Goal: Task Accomplishment & Management: Use online tool/utility

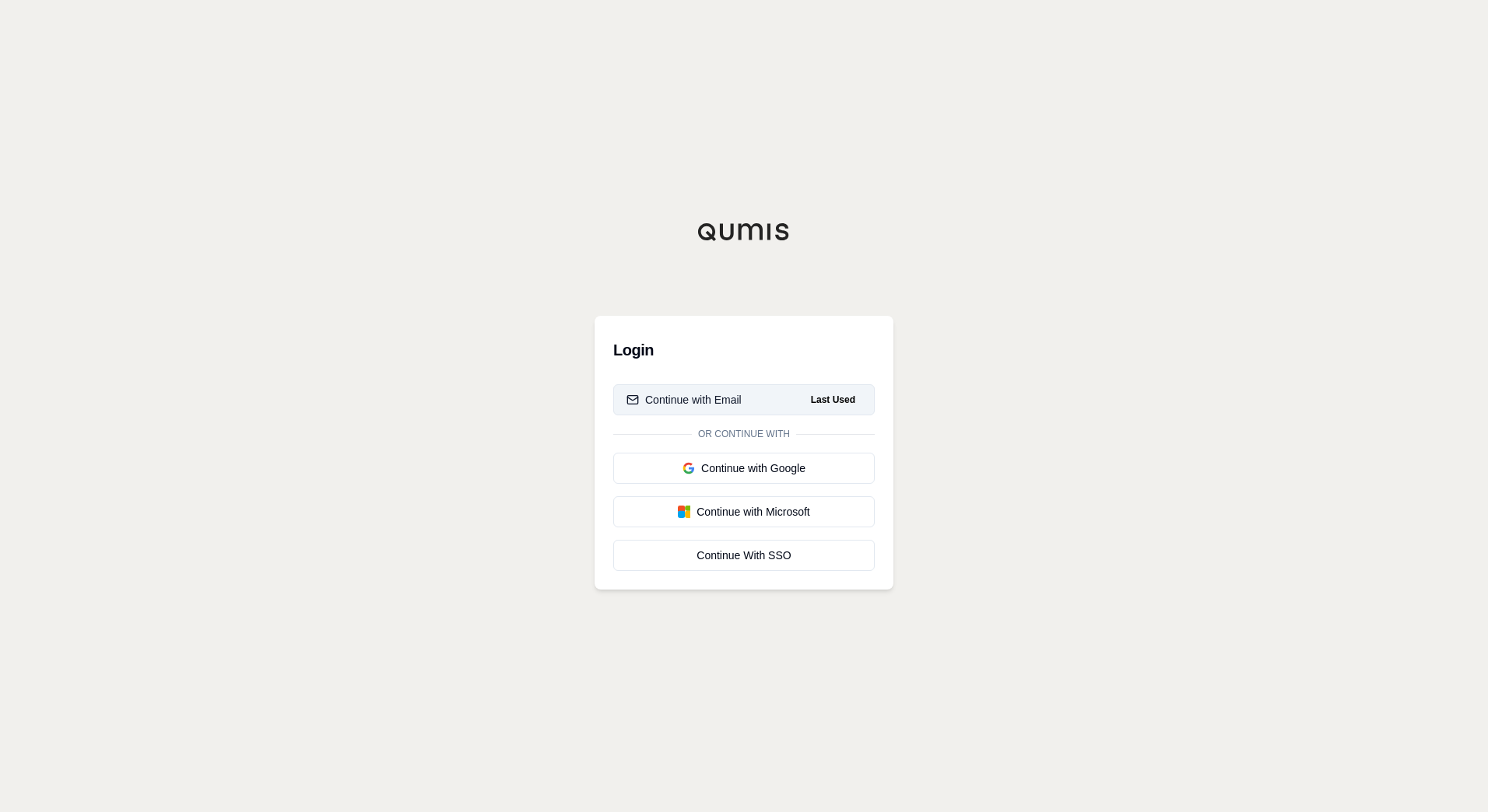
click at [723, 389] on button "Continue with Email Last Used" at bounding box center [744, 400] width 261 height 32
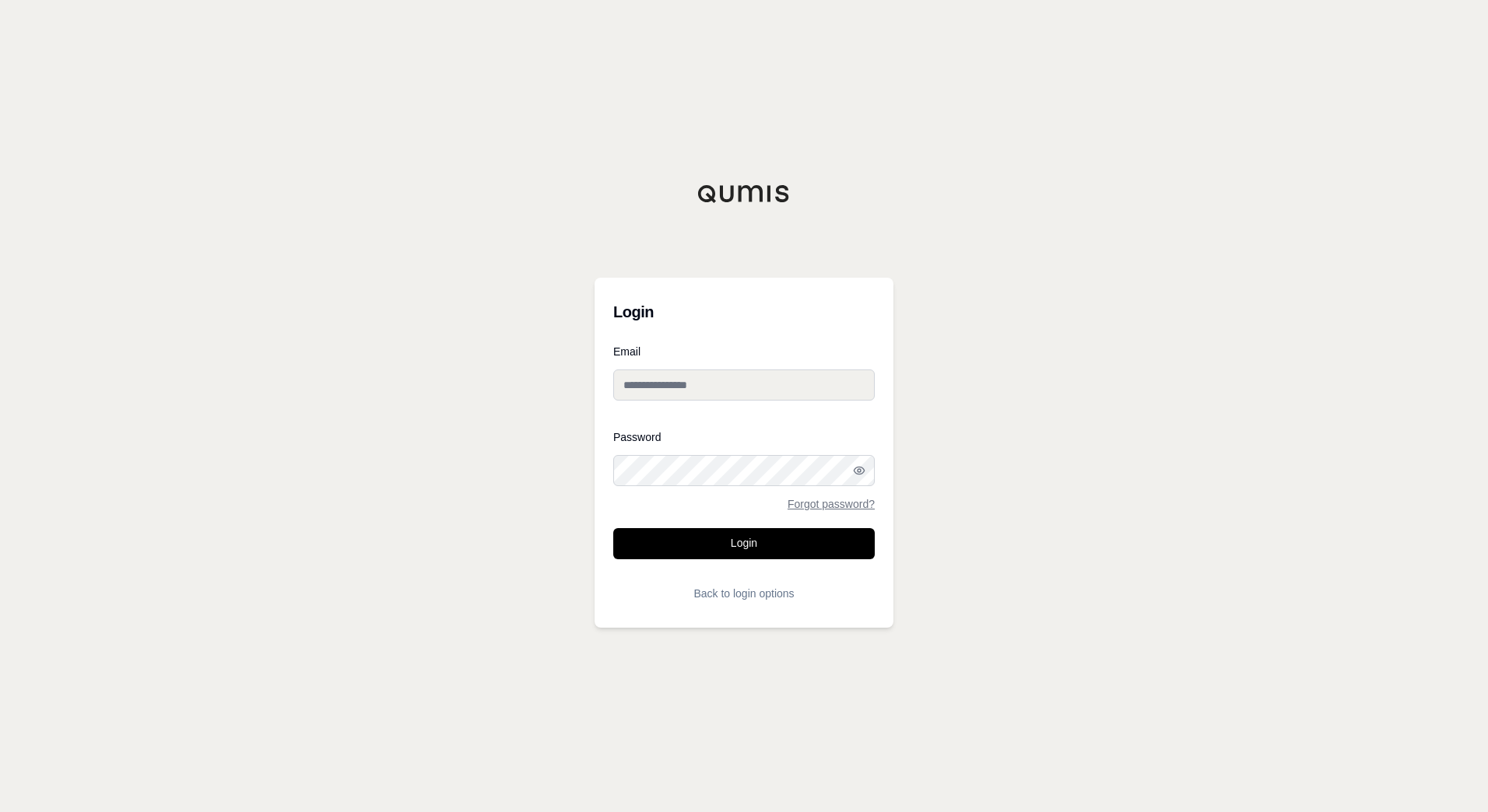
click at [719, 373] on input "Email" at bounding box center [744, 385] width 261 height 32
type input "**********"
click at [774, 546] on button "Login" at bounding box center [744, 544] width 261 height 32
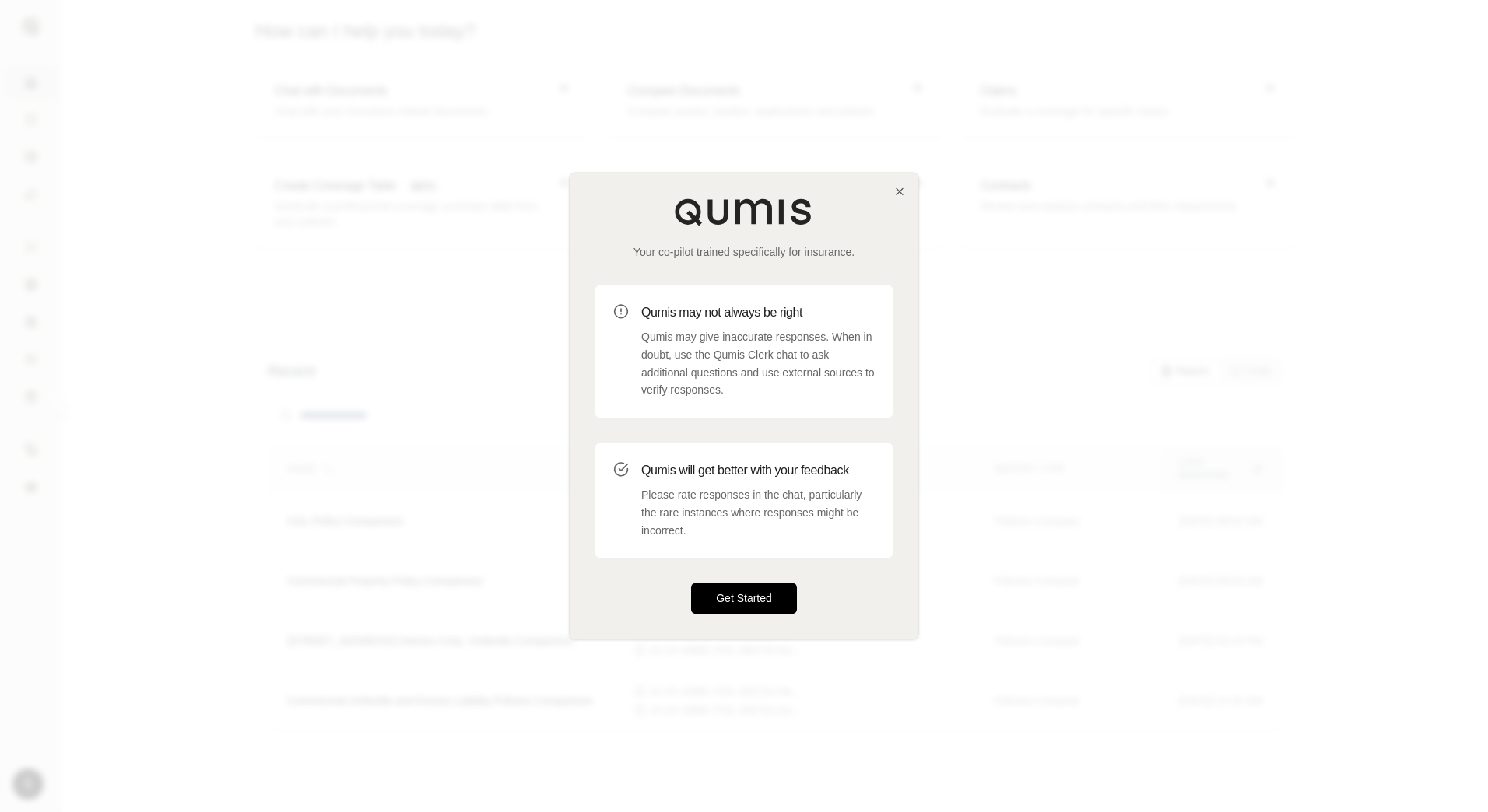
click at [752, 594] on button "Get Started" at bounding box center [744, 599] width 106 height 32
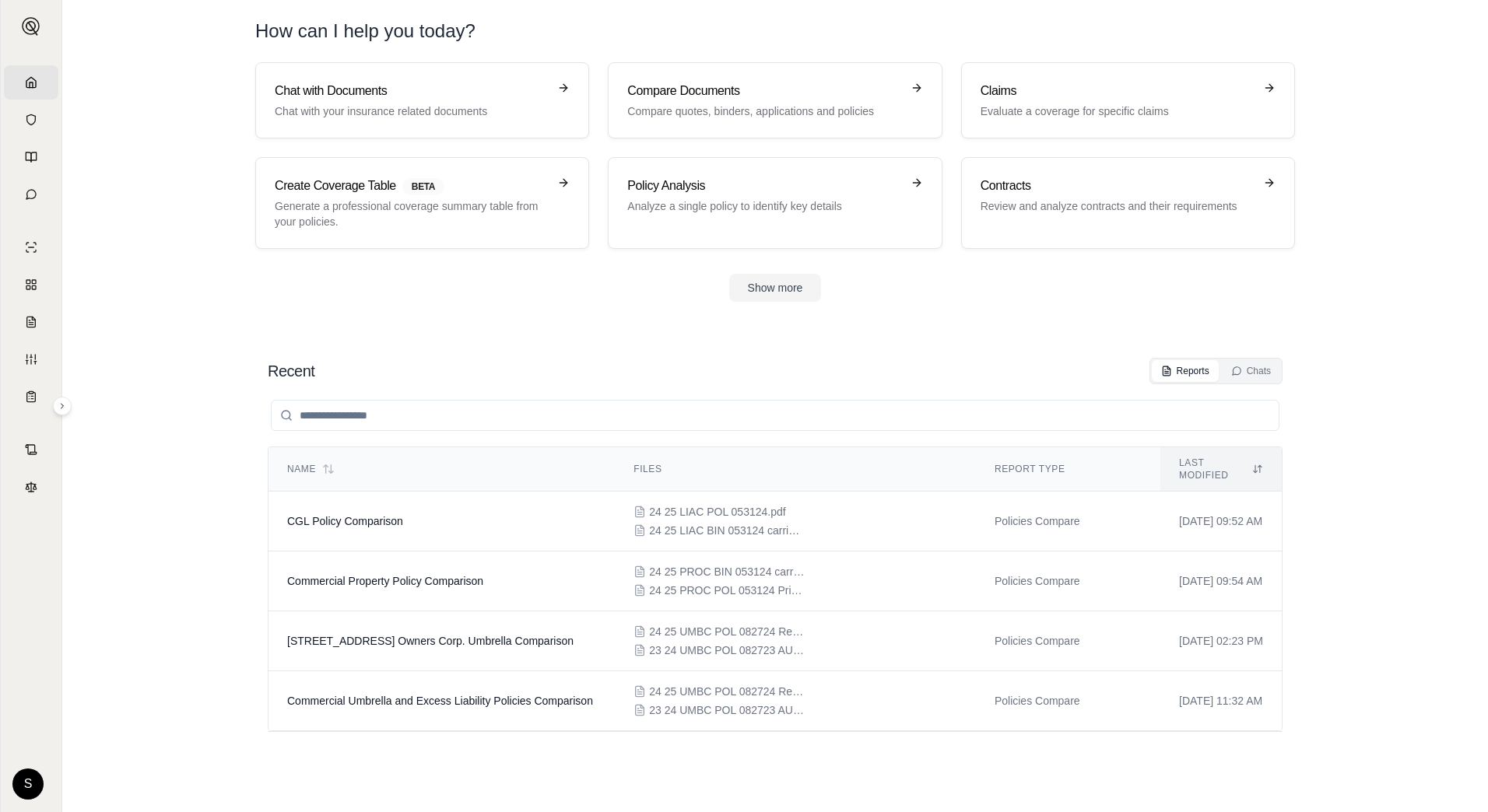
click at [498, 333] on section "Recent Reports Chats Name Files Report Type Last modified CGL Policy Comparison…" at bounding box center [775, 569] width 1414 height 485
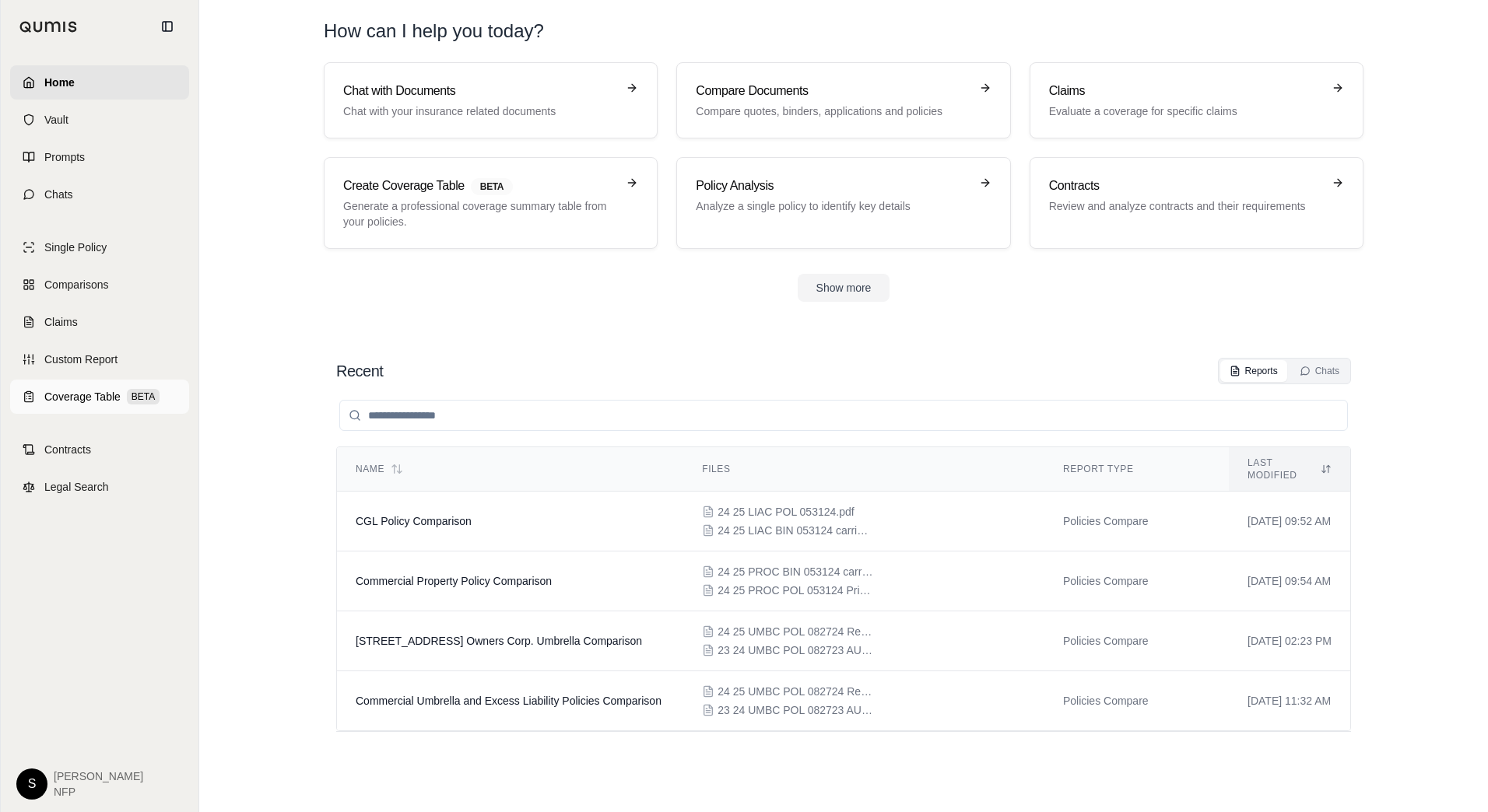
click at [96, 395] on span "Coverage Table" at bounding box center [82, 397] width 76 height 16
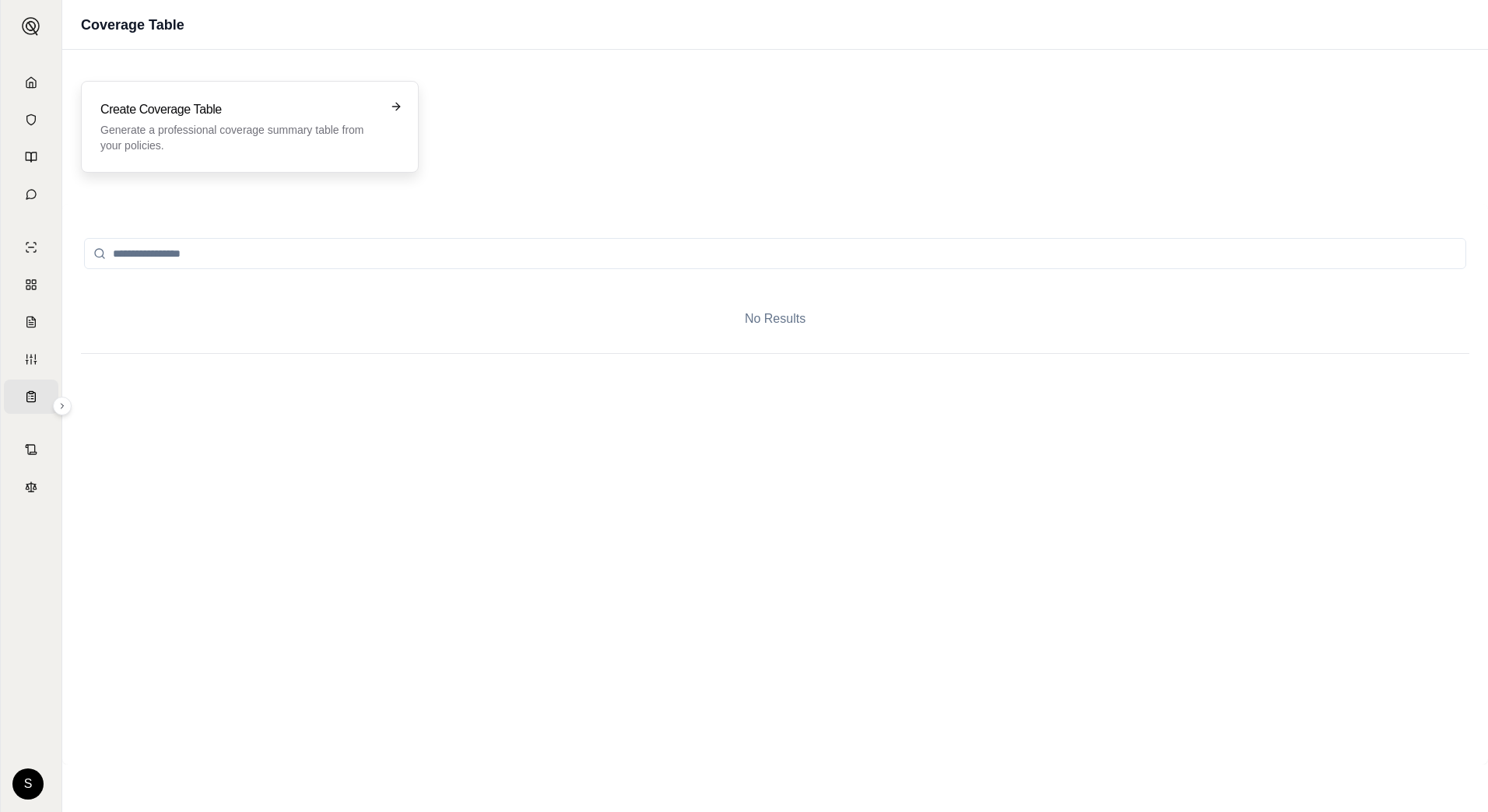
click at [278, 144] on p "Generate a professional coverage summary table from your policies." at bounding box center [239, 138] width 277 height 32
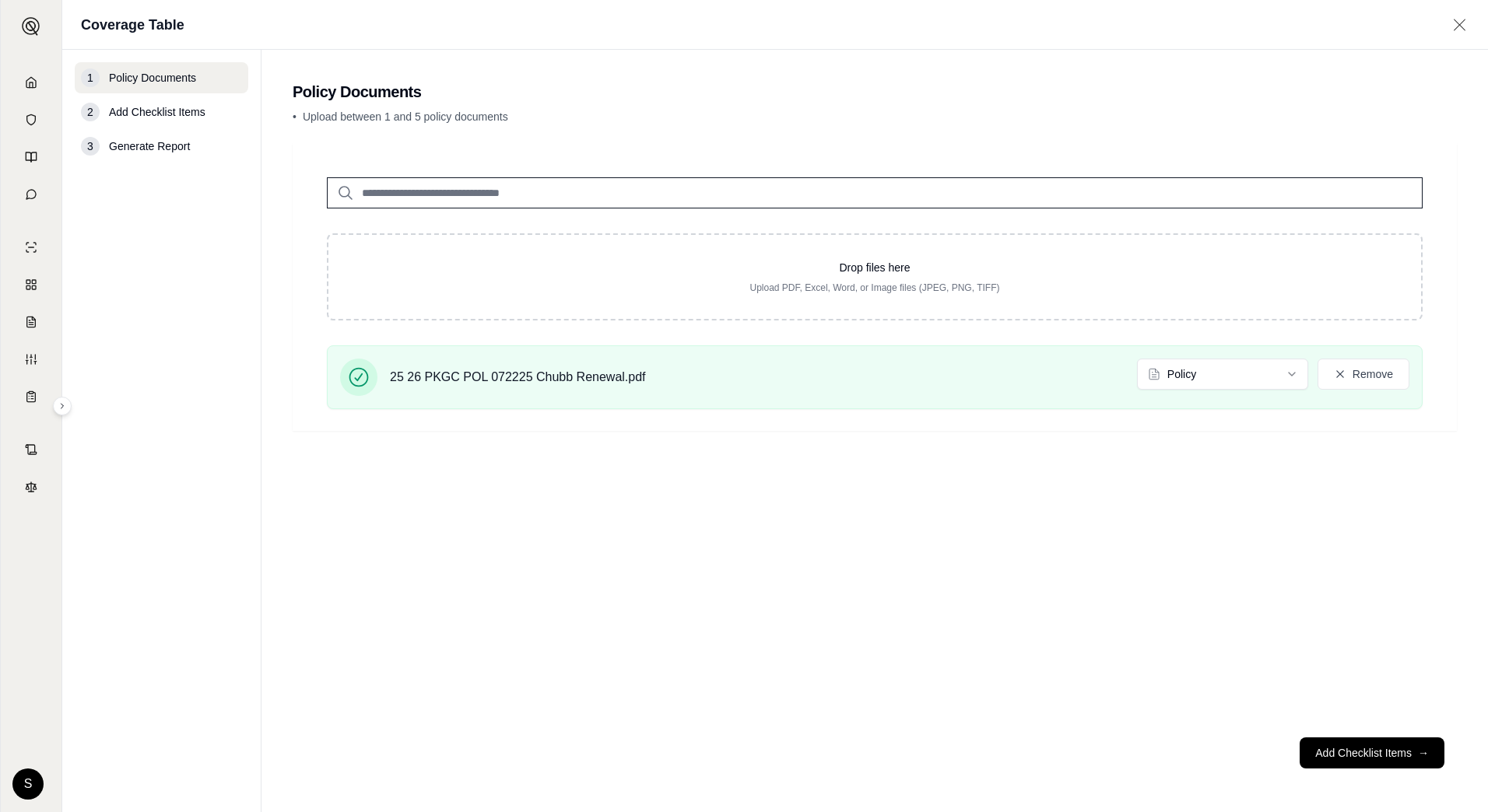
click at [129, 115] on span "Add Checklist Items" at bounding box center [157, 112] width 96 height 16
click at [85, 111] on div "2" at bounding box center [89, 111] width 18 height 18
click at [110, 112] on span "Add Checklist Items" at bounding box center [157, 112] width 96 height 16
click at [1389, 752] on button "Add Checklist Items →" at bounding box center [1371, 753] width 145 height 32
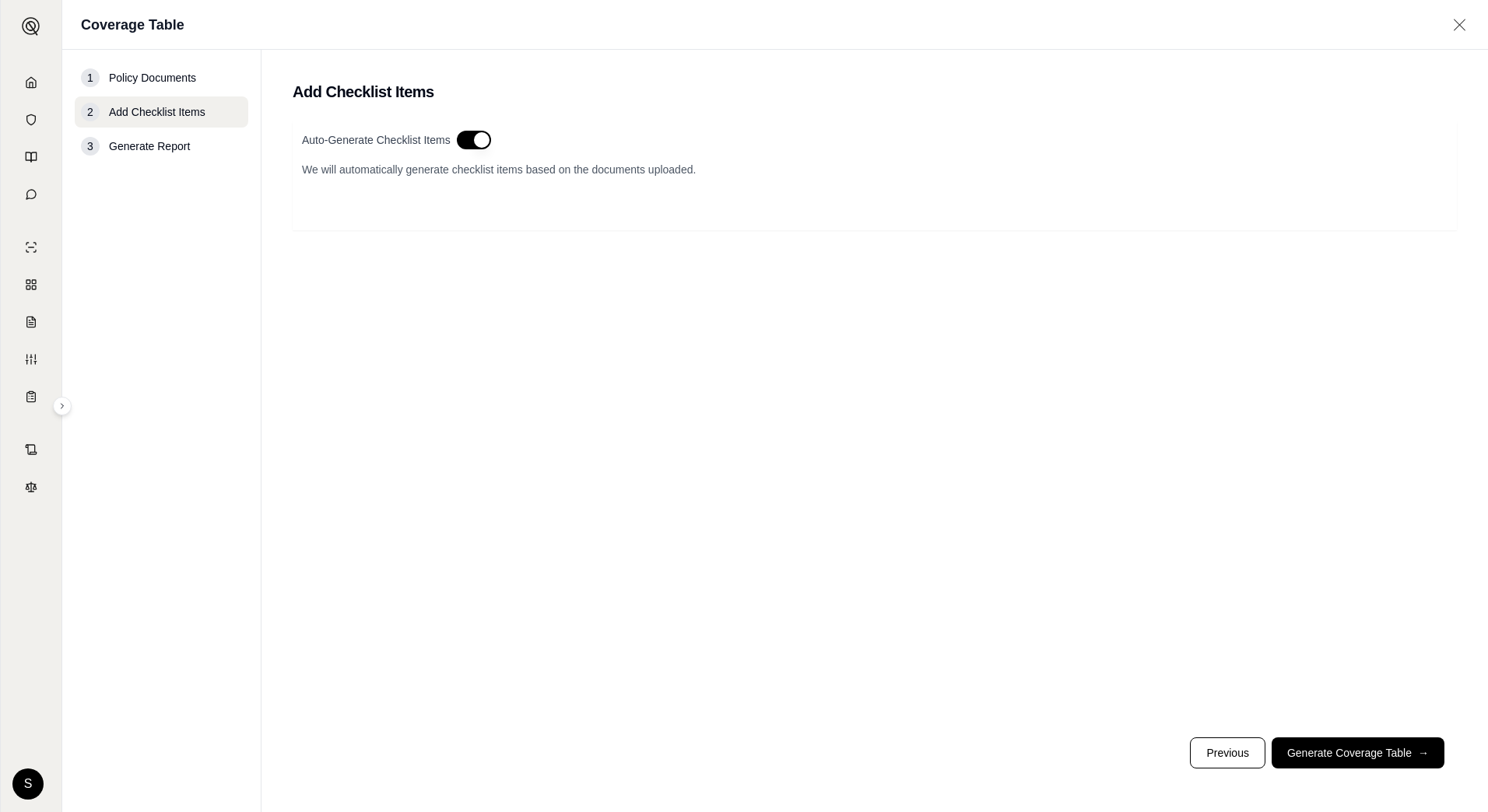
click at [484, 137] on button "button" at bounding box center [473, 139] width 34 height 18
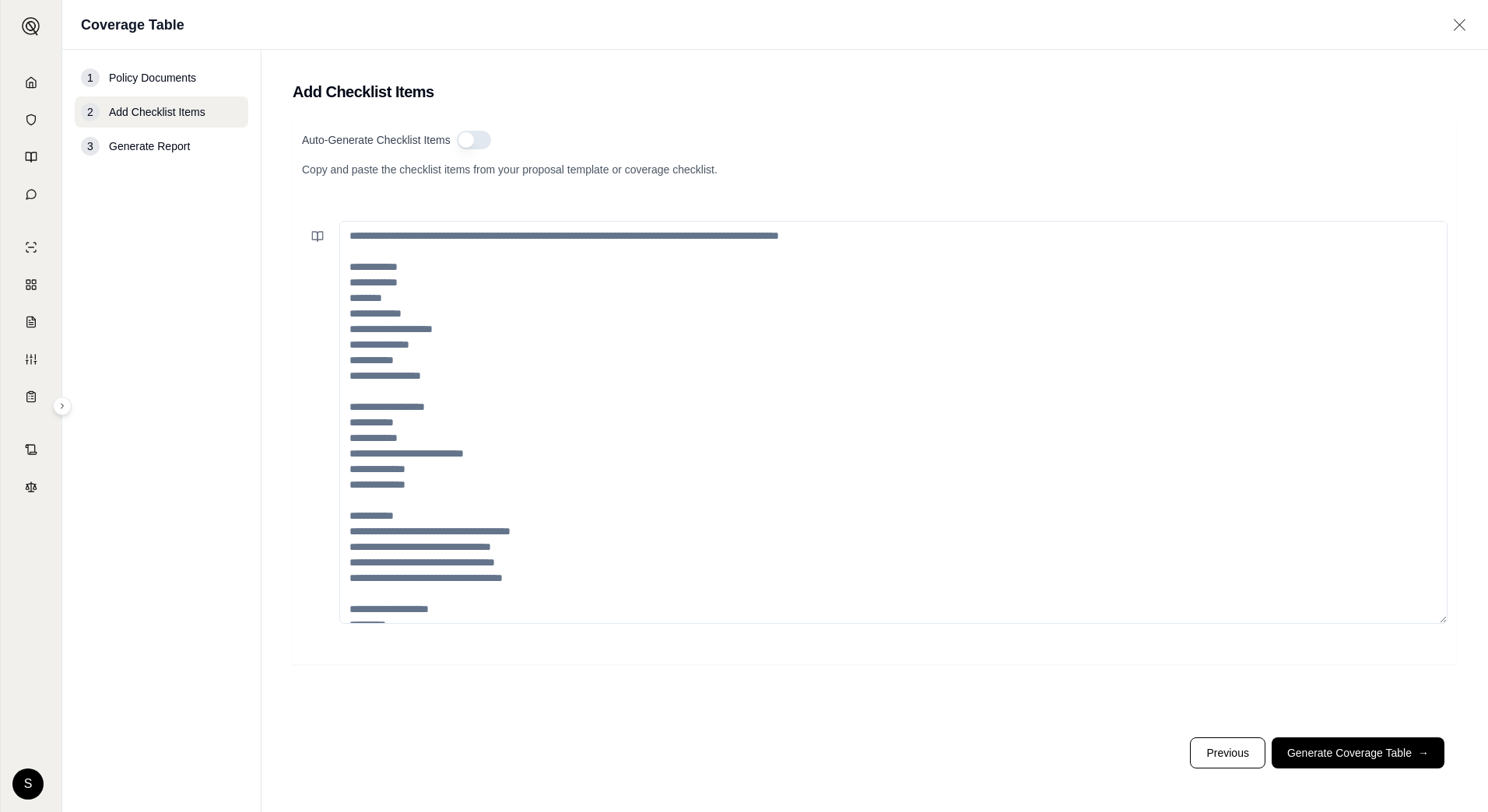
click at [368, 248] on textarea at bounding box center [893, 422] width 1108 height 403
paste textarea "**********"
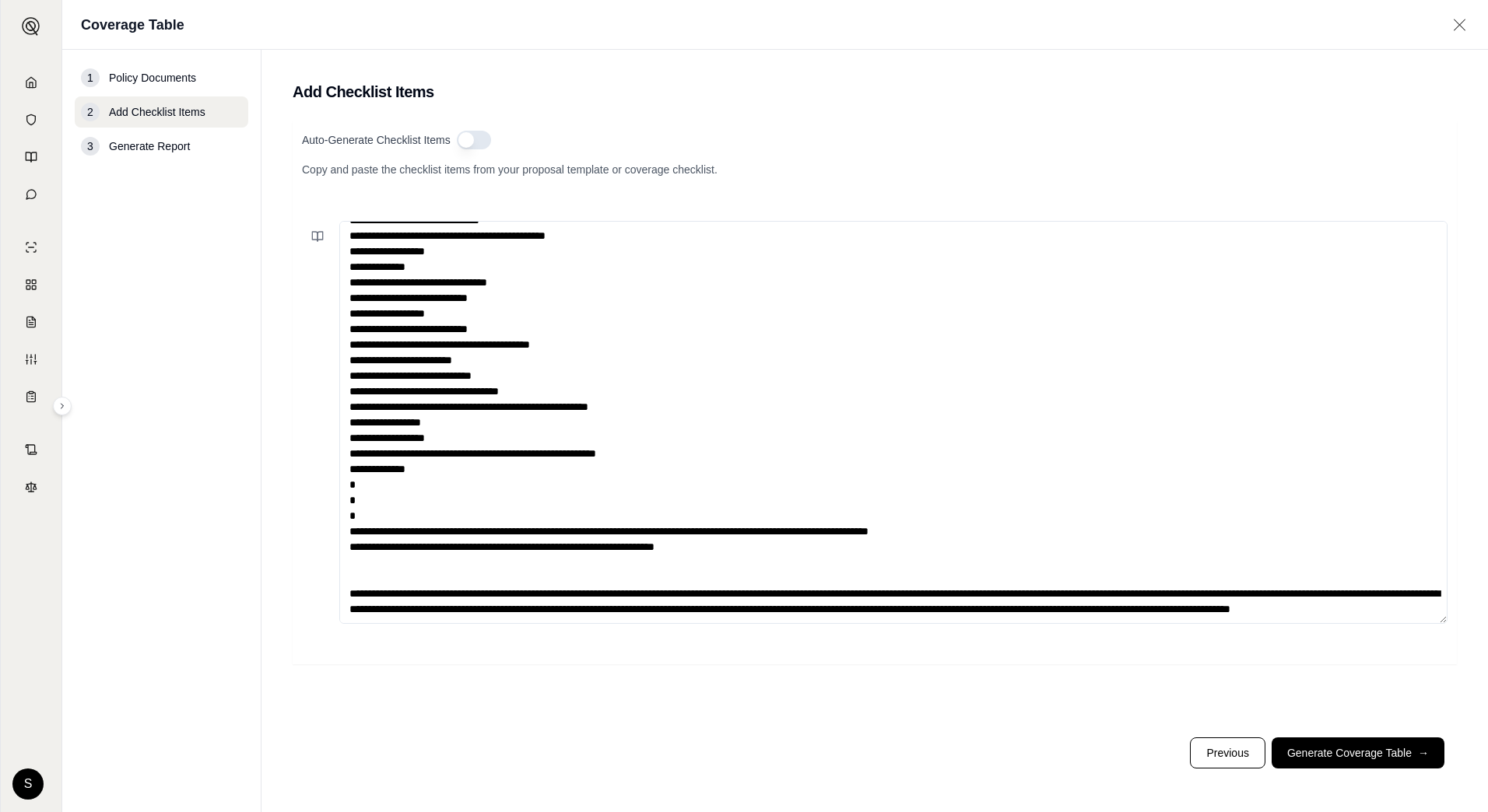
scroll to position [1726, 0]
drag, startPoint x: 352, startPoint y: 497, endPoint x: 776, endPoint y: 625, distance: 442.9
click at [776, 625] on div "Auto-Generate Checklist Items Copy and paste the checklist items from your prop…" at bounding box center [875, 393] width 1164 height 543
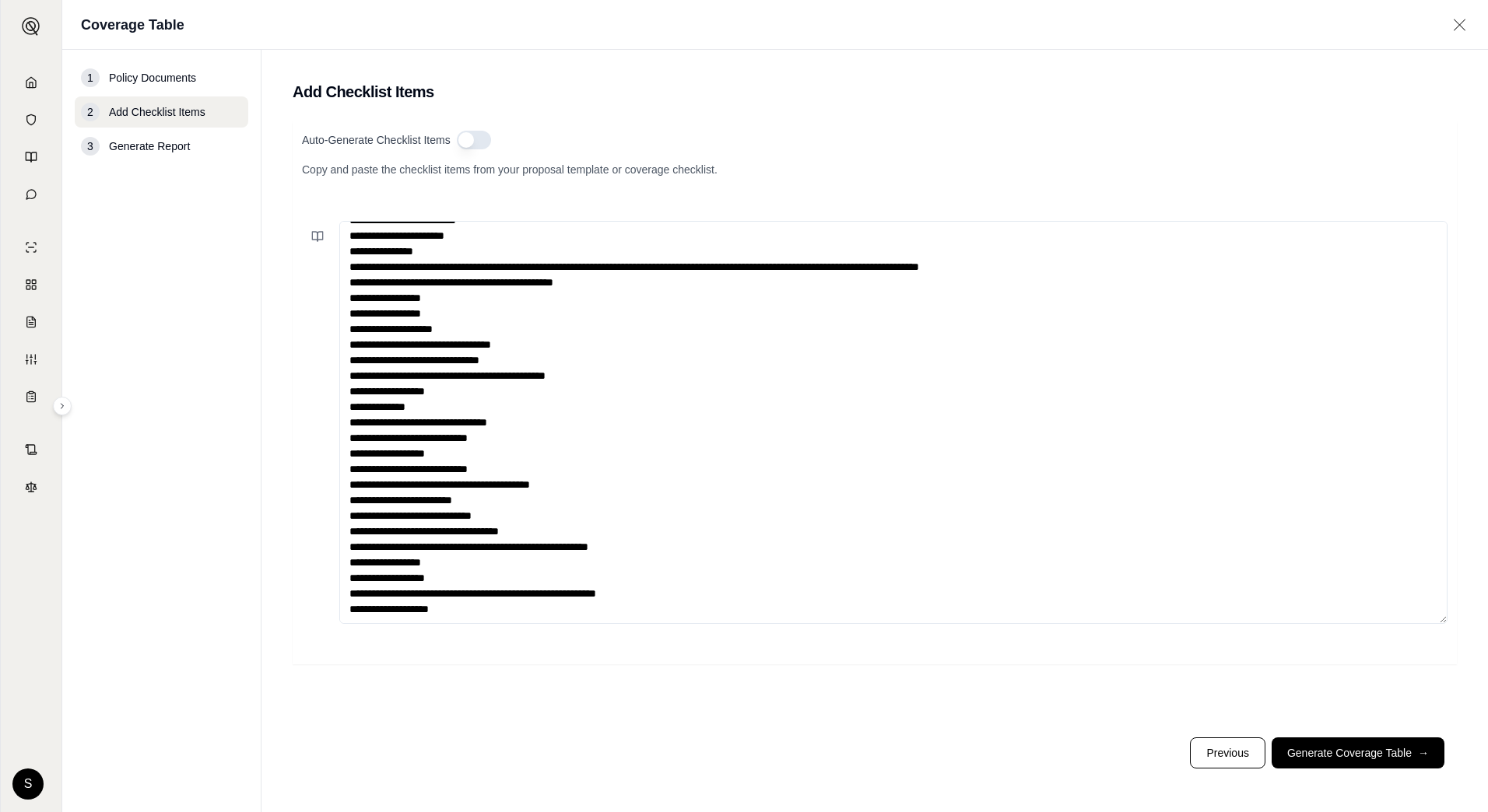
scroll to position [1618, 0]
type textarea "**********"
click at [1359, 752] on button "Generate Coverage Table →" at bounding box center [1357, 753] width 173 height 32
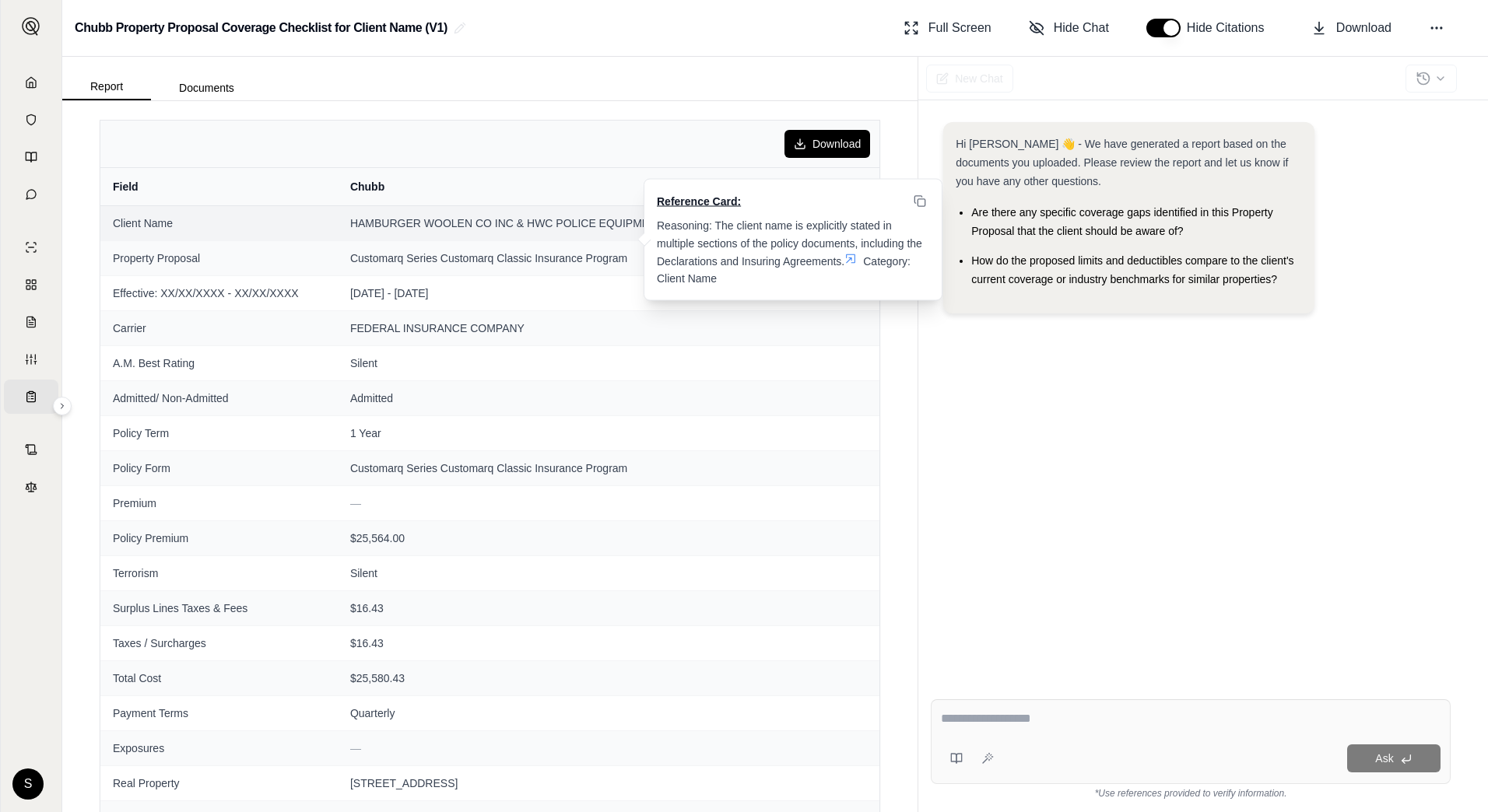
click at [621, 238] on td "HAMBURGER WOOLEN CO INC & HWC POLICE EQUIPMENT COMPANY Reference Card: Reasonin…" at bounding box center [608, 222] width 542 height 35
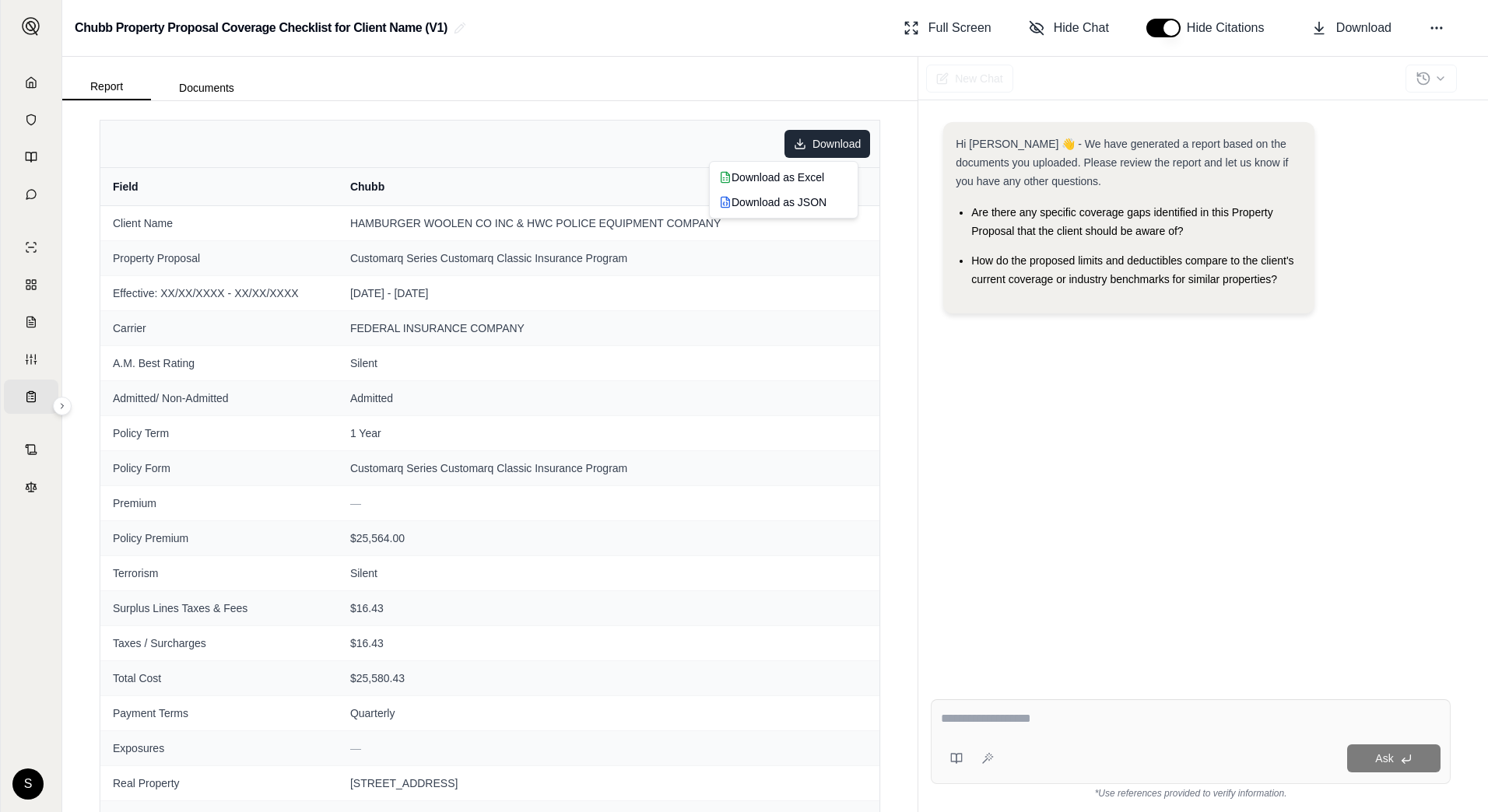
click at [806, 140] on html "Home Vault Prompts Chats Single Policy Comparisons Claims Custom Report Coverag…" at bounding box center [744, 406] width 1488 height 812
click at [755, 176] on div "Download as Excel" at bounding box center [783, 177] width 142 height 25
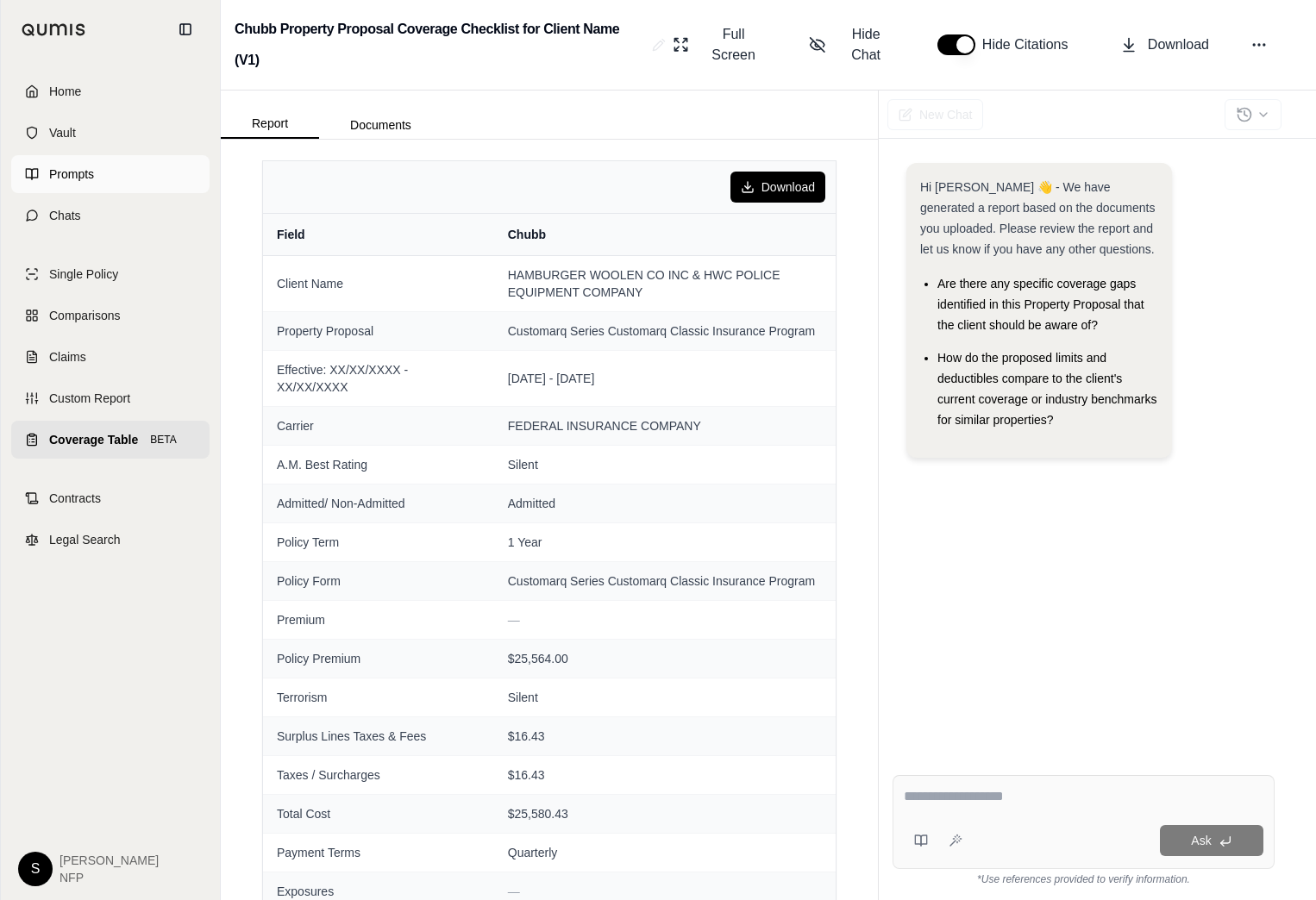
click at [80, 175] on span "Prompts" at bounding box center [72, 174] width 45 height 17
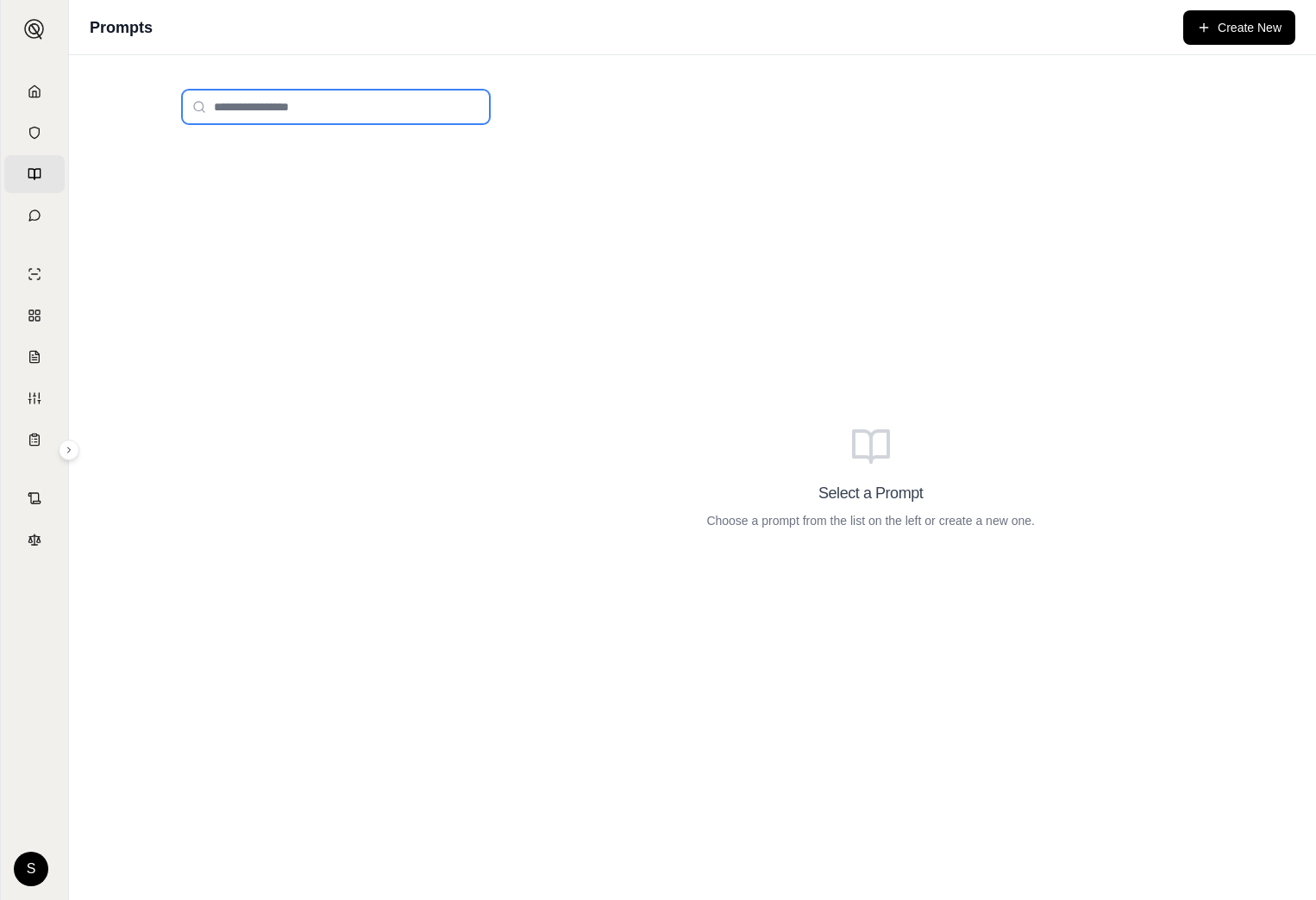
click at [324, 111] on input "search" at bounding box center [335, 107] width 308 height 35
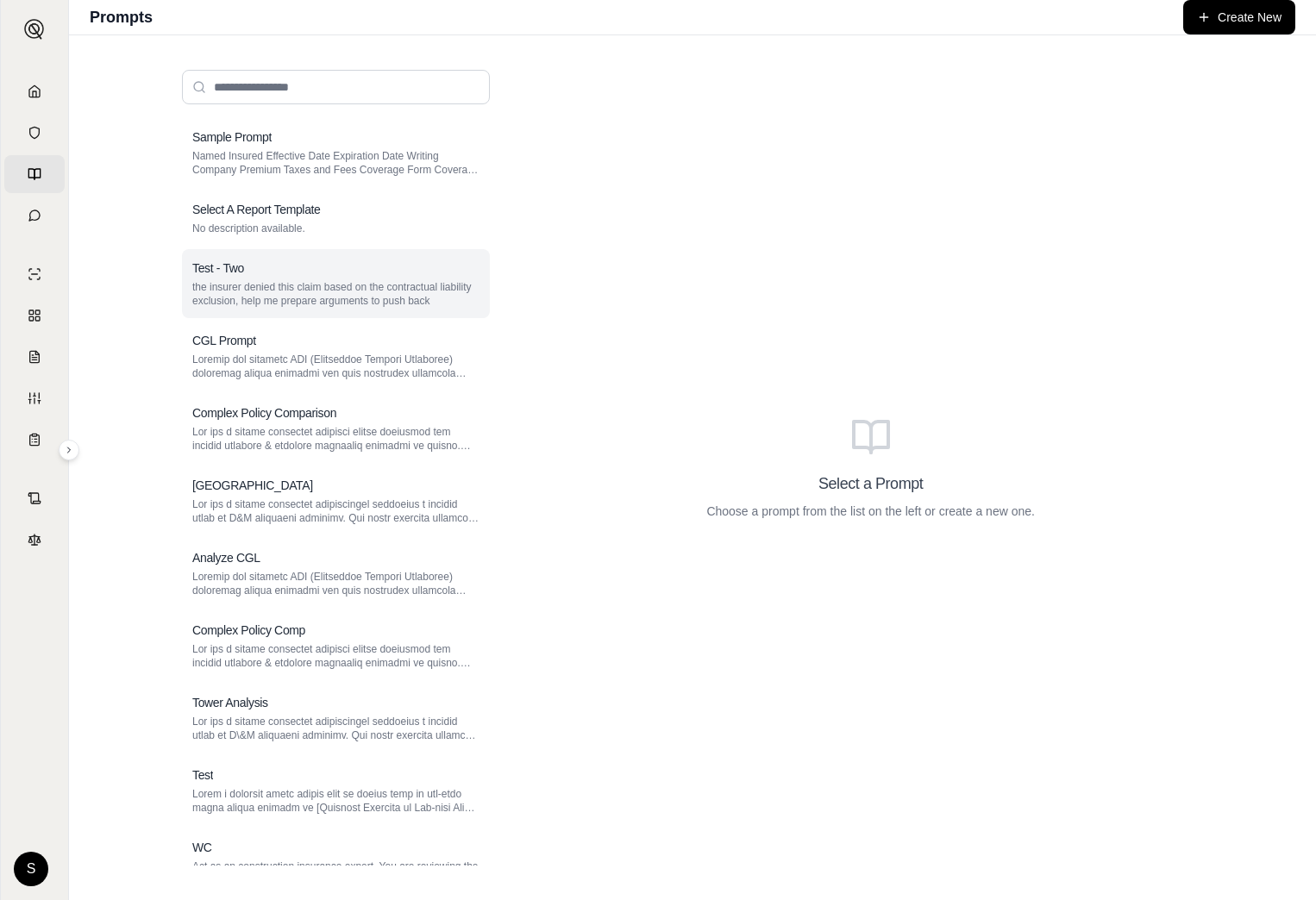
click at [221, 290] on p "the insurer denied this claim based on the contractual liability exclusion, hel…" at bounding box center [336, 294] width 287 height 27
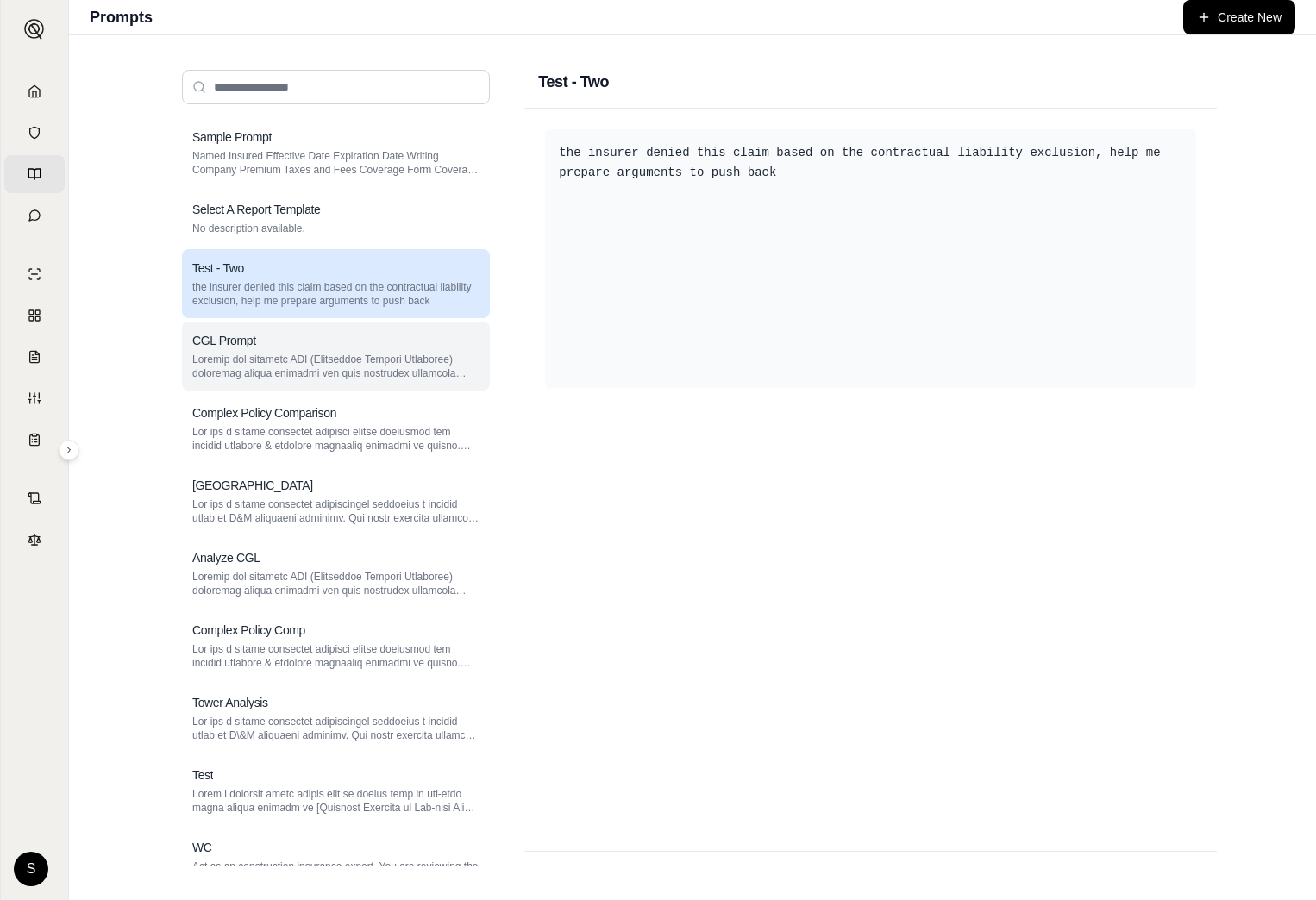
click at [219, 343] on h3 "CGL Prompt" at bounding box center [224, 341] width 64 height 17
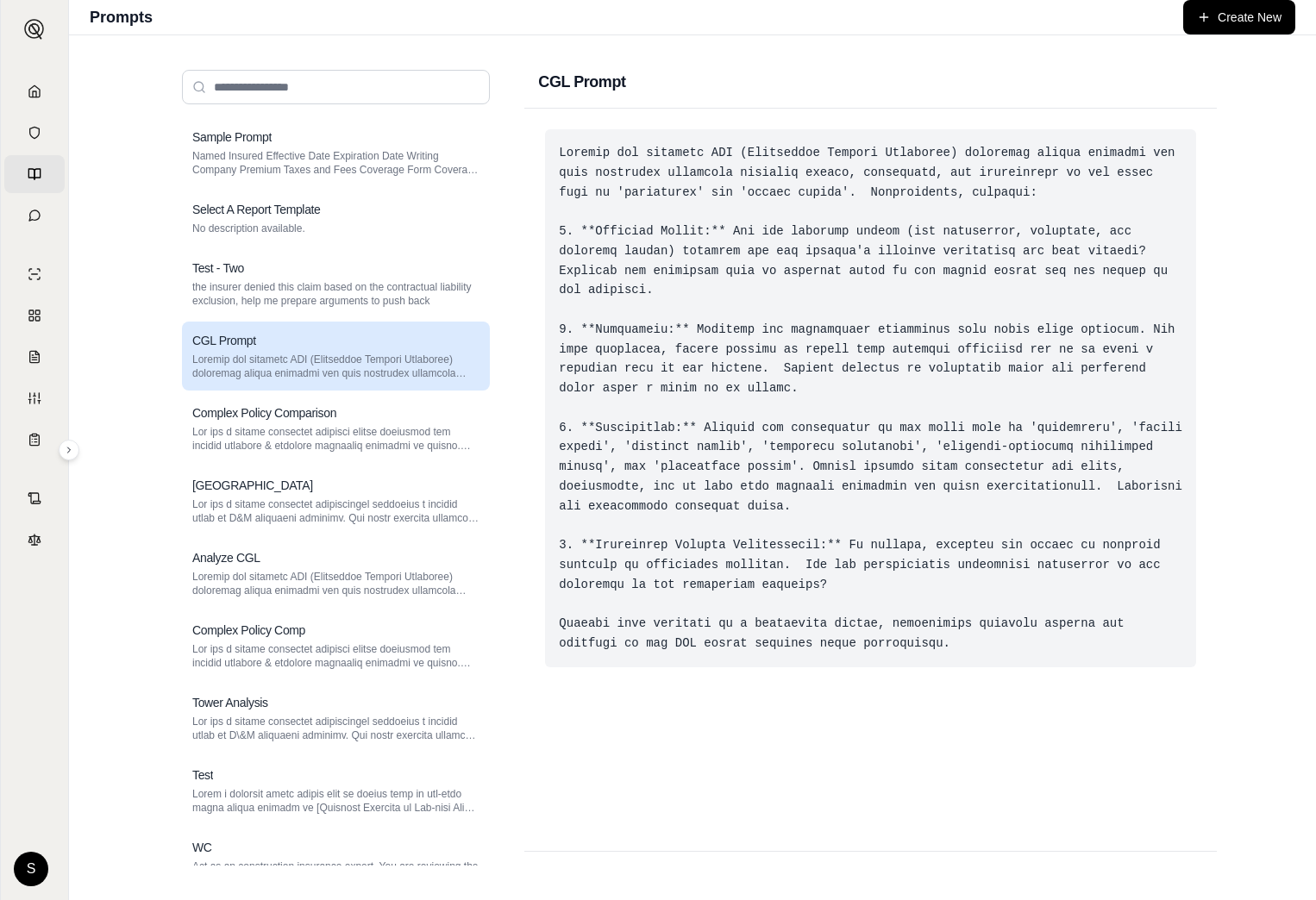
click at [674, 188] on div at bounding box center [870, 398] width 651 height 538
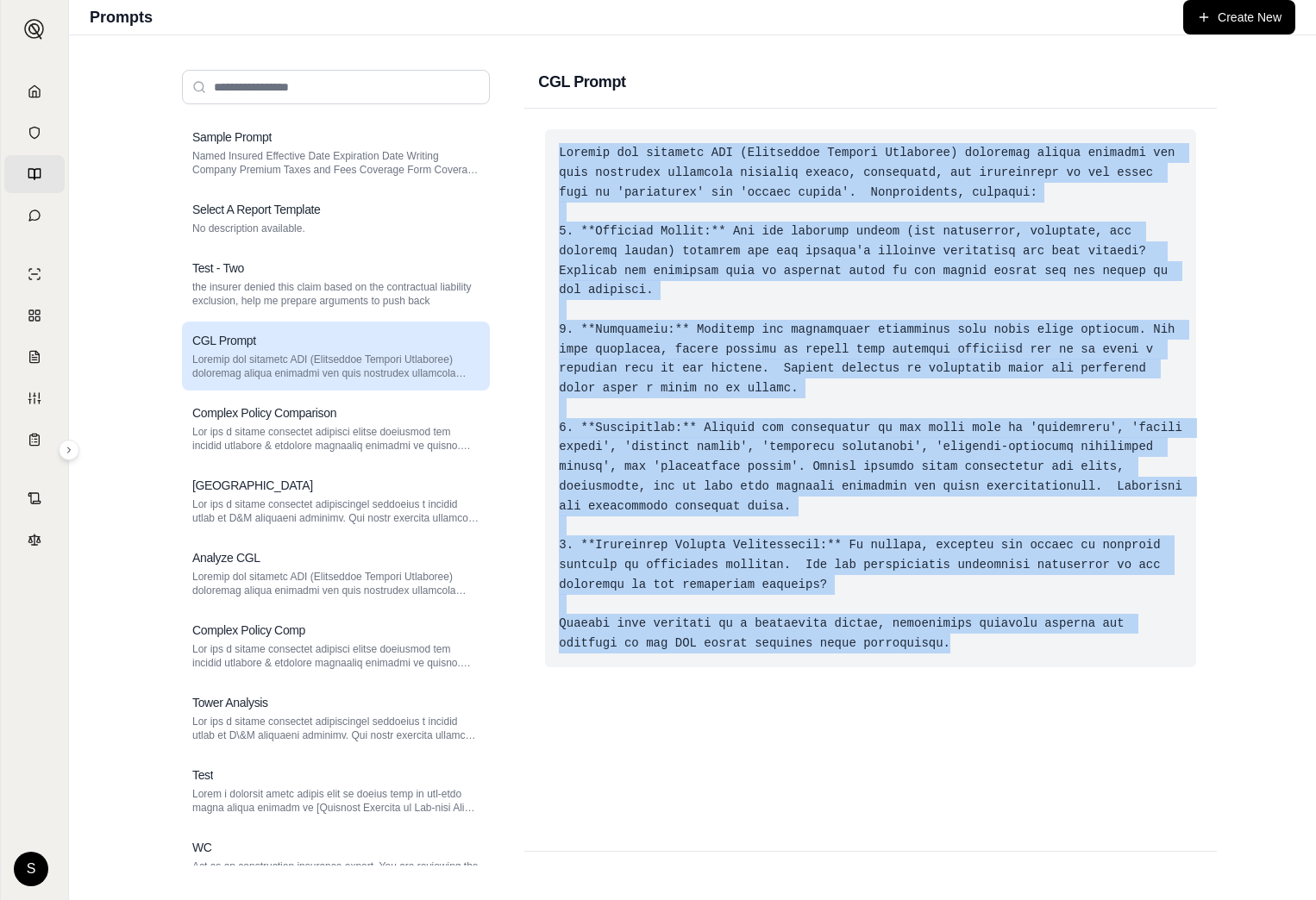
drag, startPoint x: 551, startPoint y: 149, endPoint x: 950, endPoint y: 643, distance: 635.0
click at [950, 643] on div at bounding box center [870, 398] width 651 height 538
drag, startPoint x: 950, startPoint y: 643, endPoint x: 810, endPoint y: 506, distance: 195.9
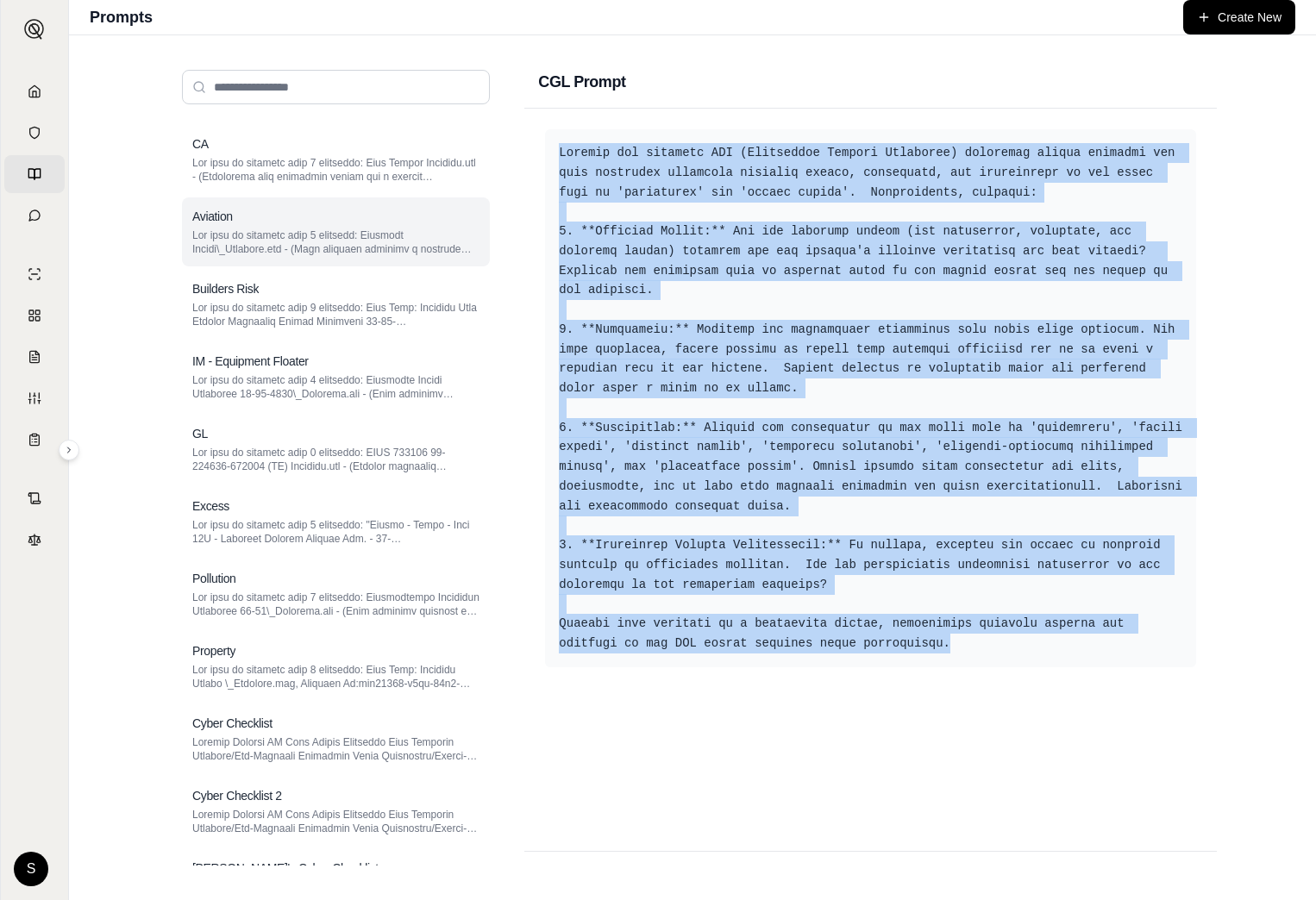
scroll to position [828, 0]
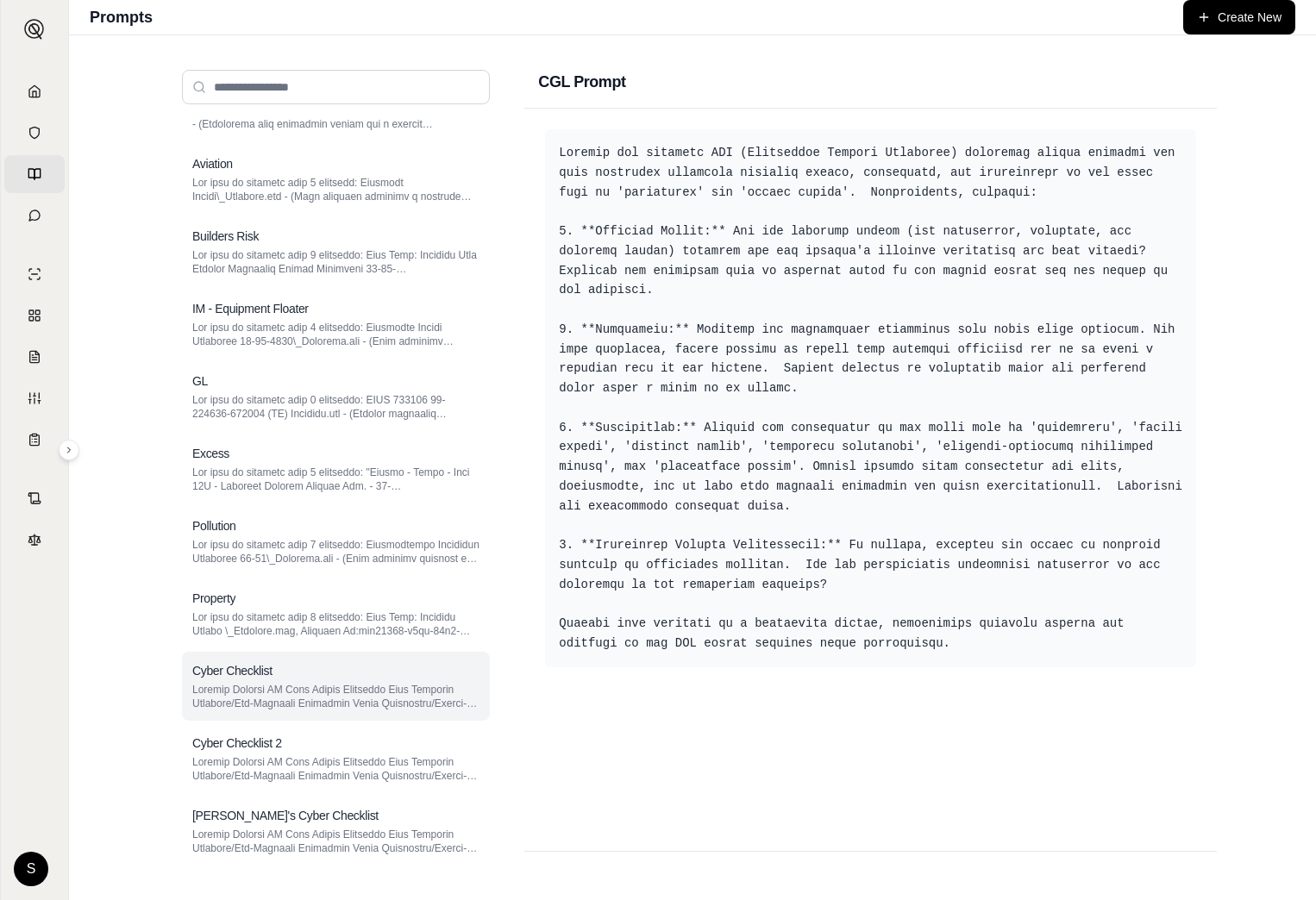
click at [259, 686] on p at bounding box center [336, 696] width 287 height 27
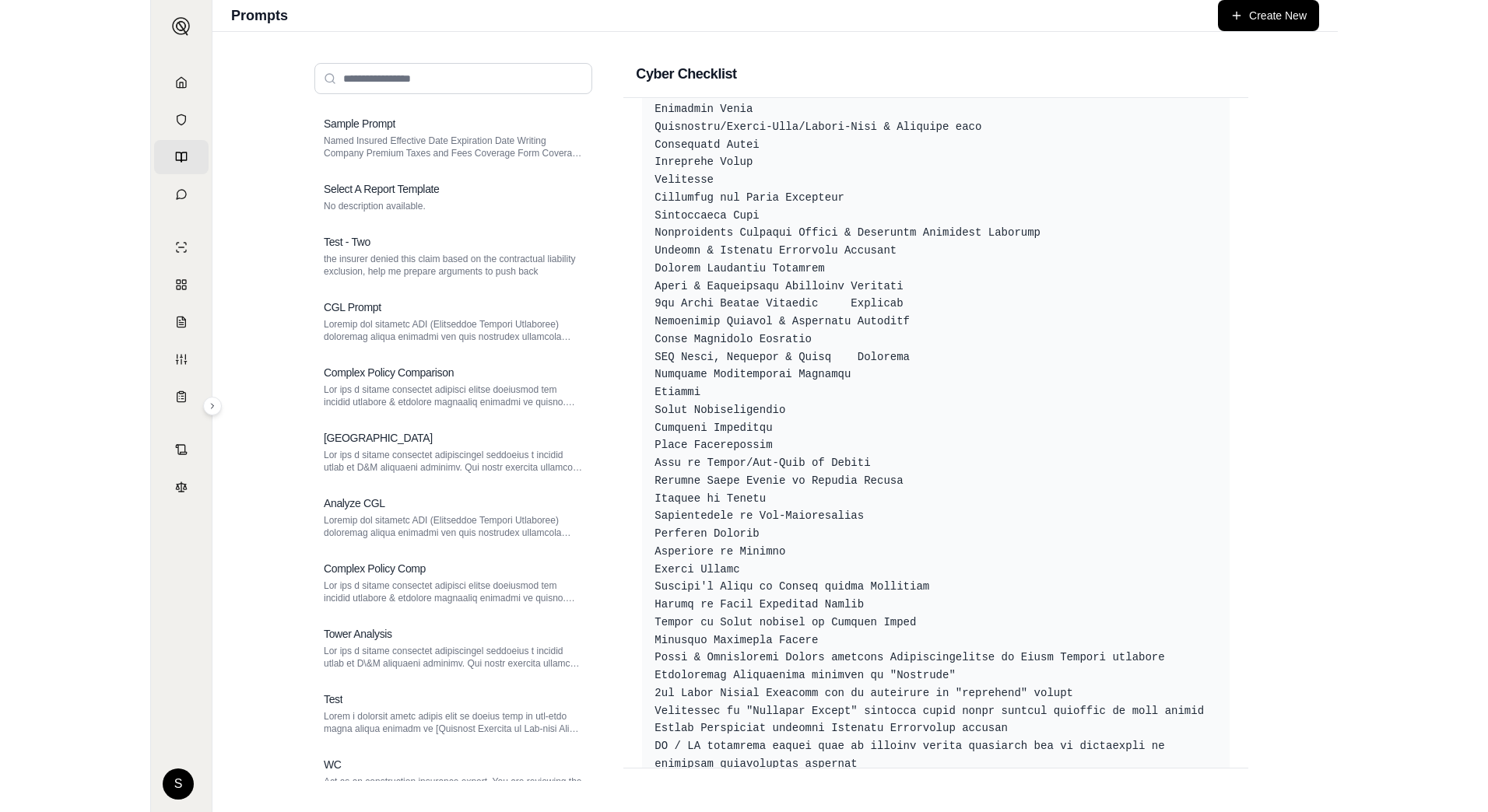
scroll to position [68, 0]
